Goal: Find specific page/section: Find specific page/section

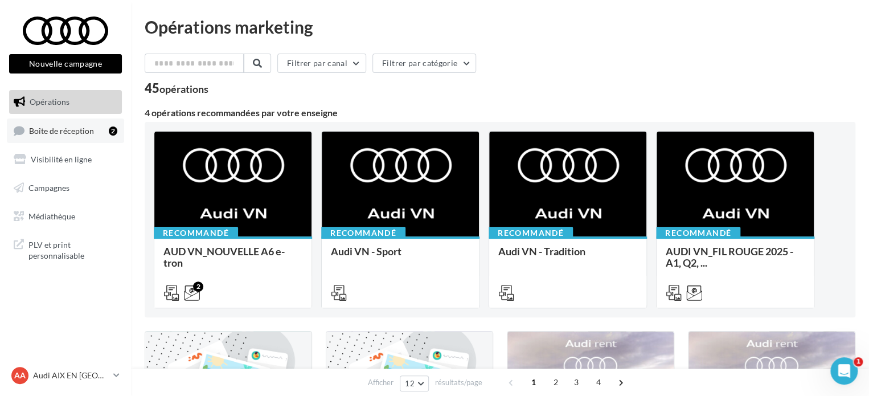
click at [66, 130] on span "Boîte de réception" at bounding box center [61, 130] width 65 height 10
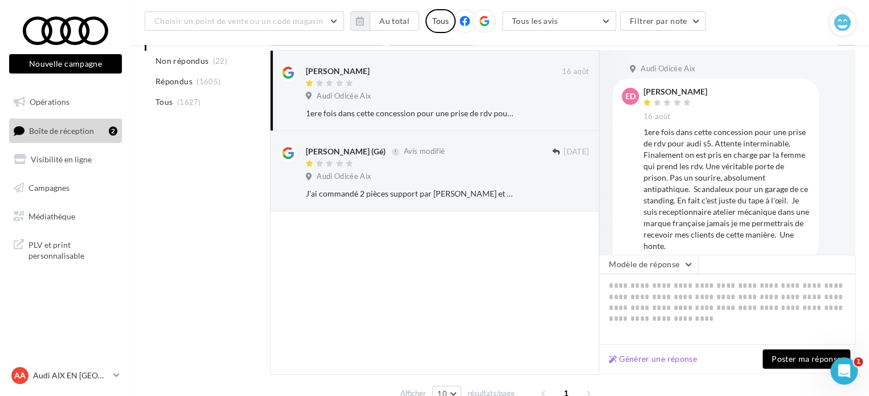
scroll to position [114, 0]
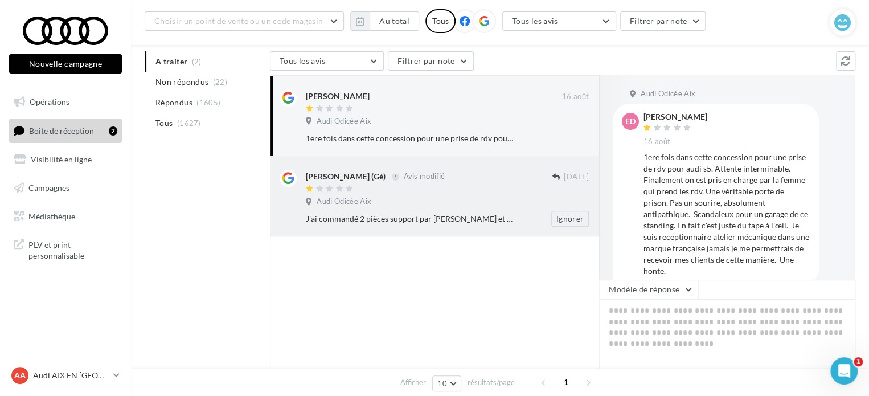
click at [485, 201] on div "Audi Odicée Aix" at bounding box center [447, 202] width 283 height 13
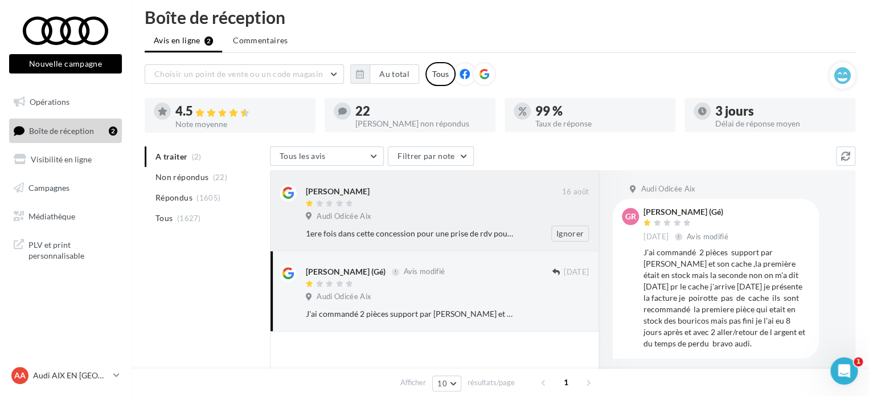
scroll to position [0, 0]
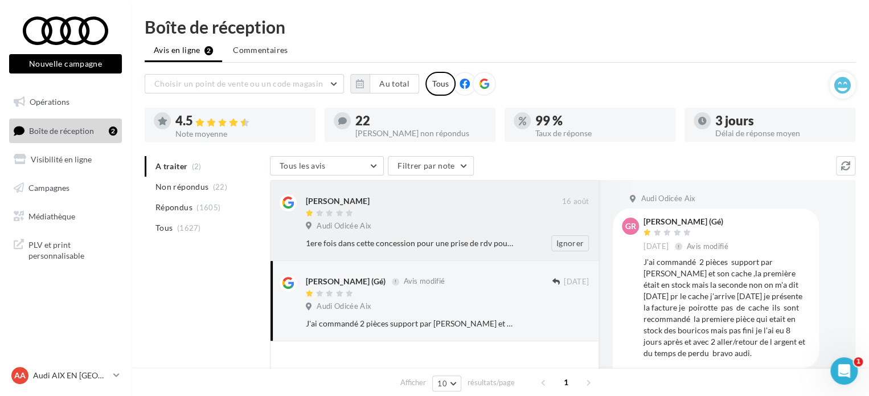
click at [413, 231] on div "Audi Odicée Aix" at bounding box center [447, 227] width 283 height 13
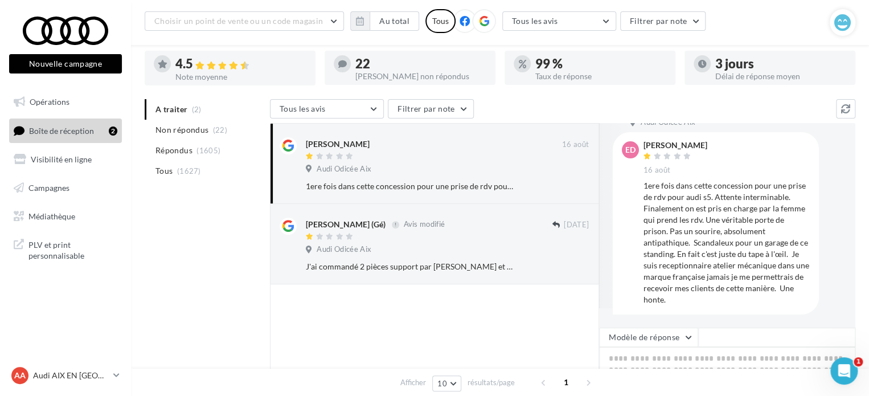
scroll to position [11, 0]
